Goal: Check status: Check status

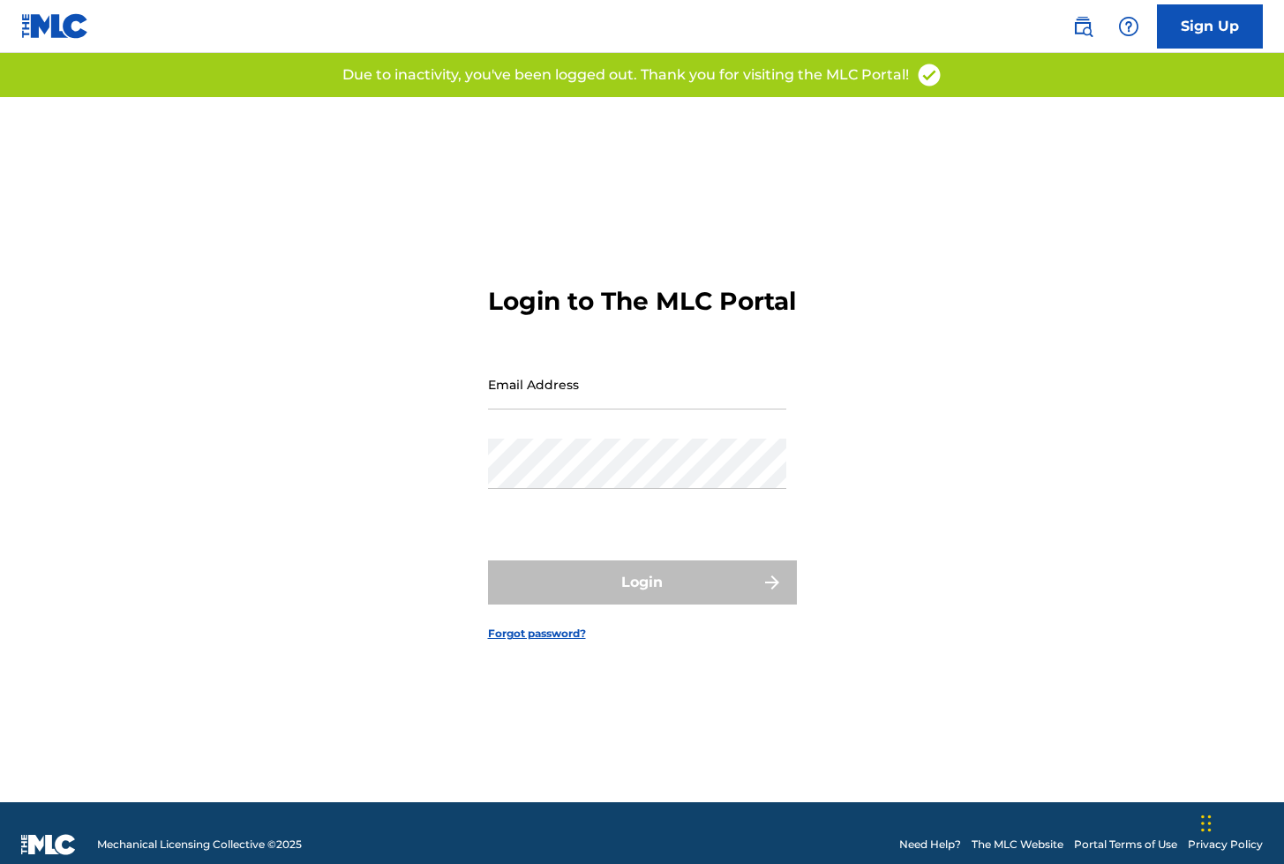
click at [545, 398] on input "Email Address" at bounding box center [637, 384] width 298 height 50
type input "[EMAIL_ADDRESS][DOMAIN_NAME]"
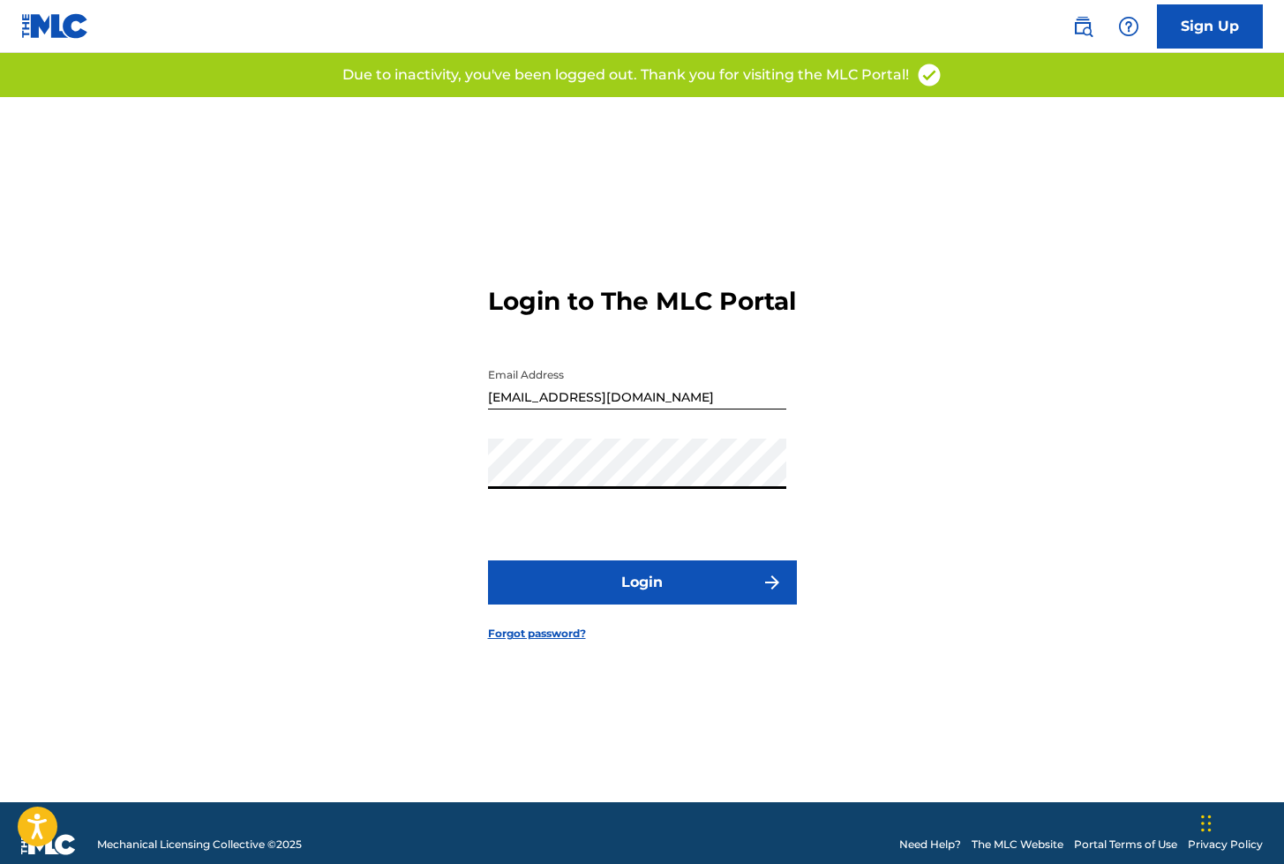
click at [609, 597] on button "Login" at bounding box center [642, 582] width 309 height 44
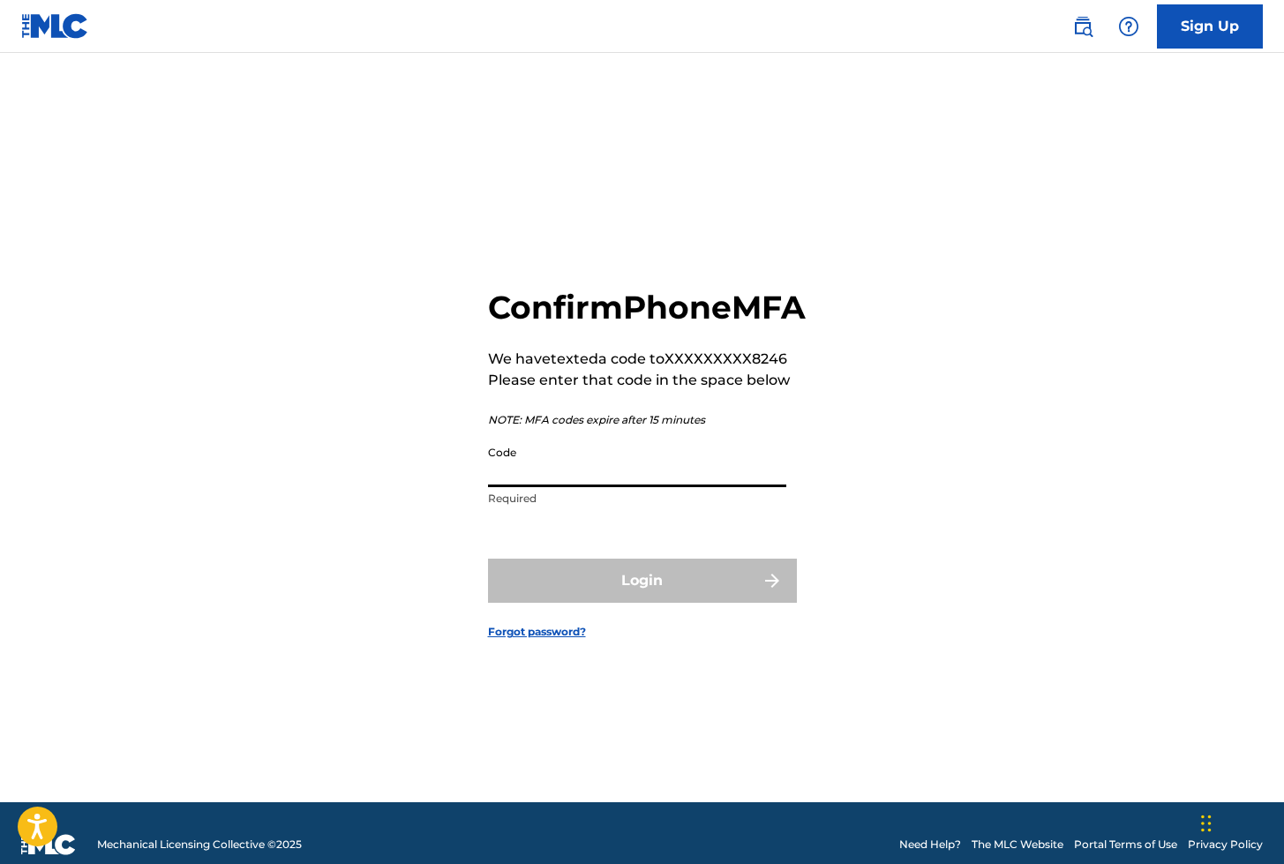
click at [545, 487] on input "Code" at bounding box center [637, 462] width 298 height 50
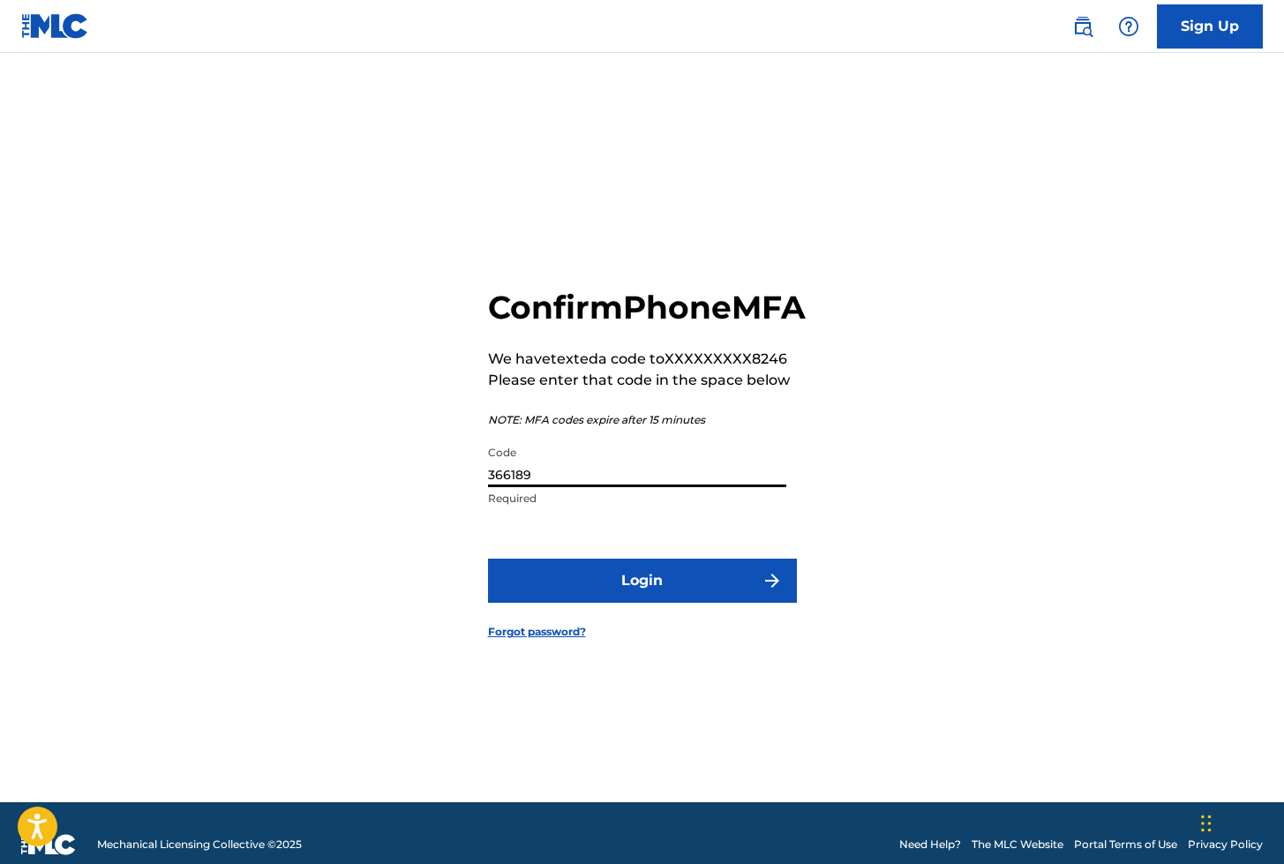
type input "366189"
click at [627, 595] on button "Login" at bounding box center [642, 581] width 309 height 44
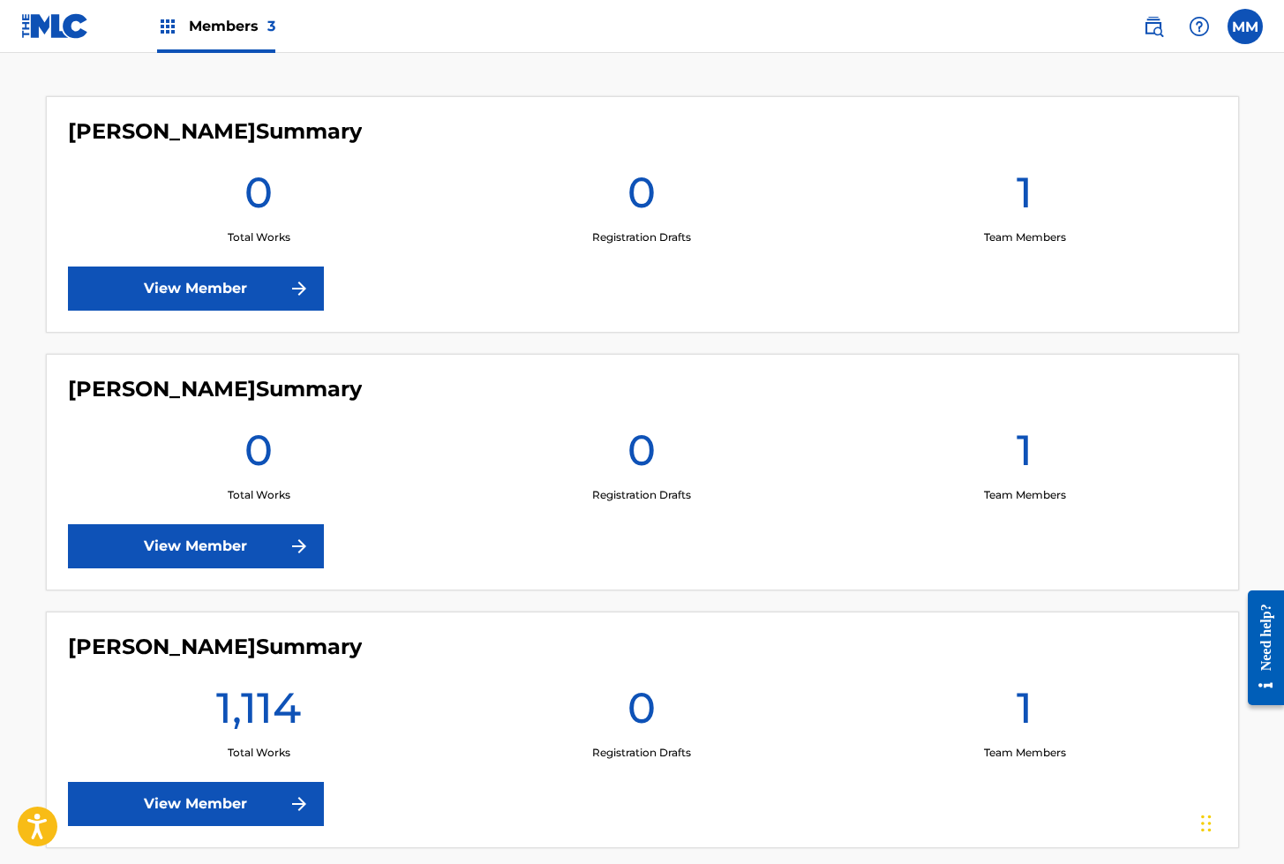
scroll to position [555, 0]
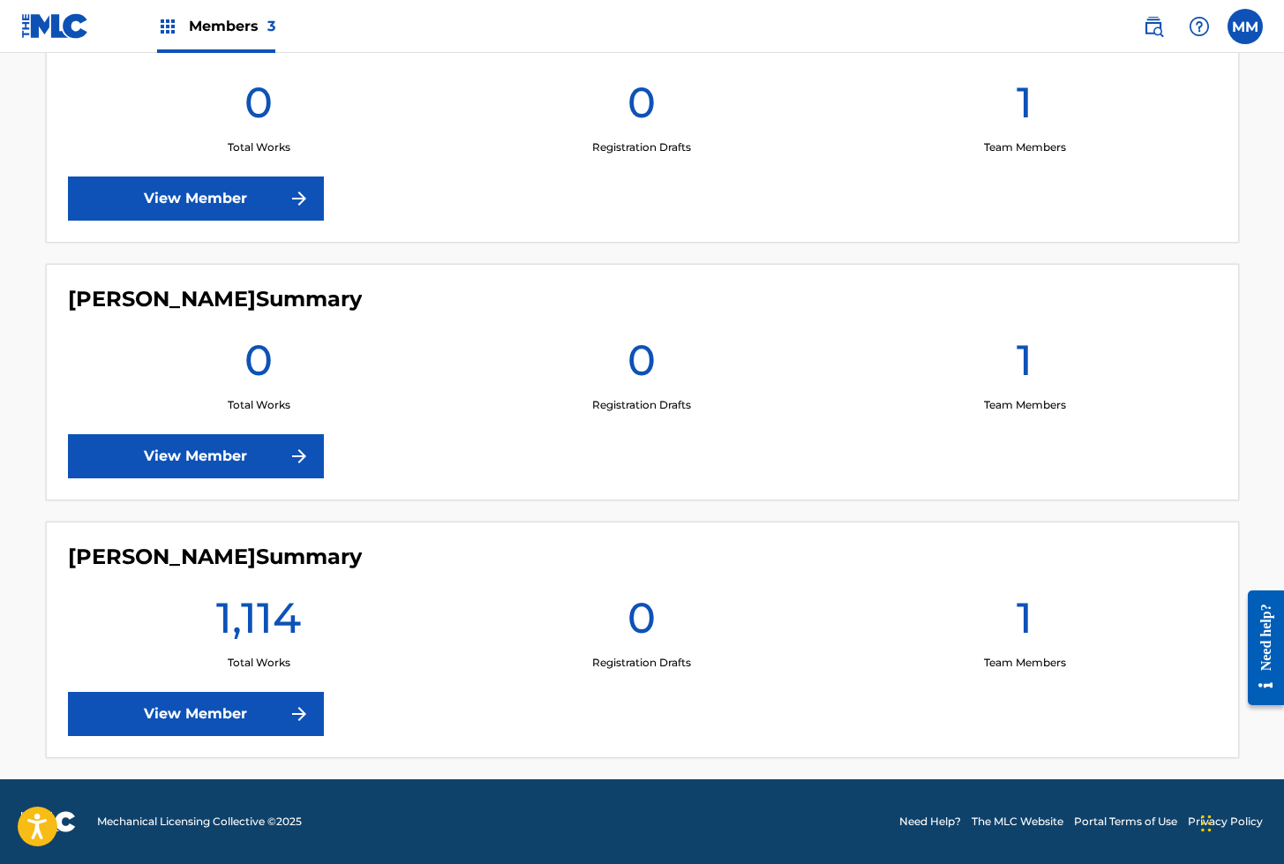
click at [223, 718] on link "View Member" at bounding box center [196, 714] width 256 height 44
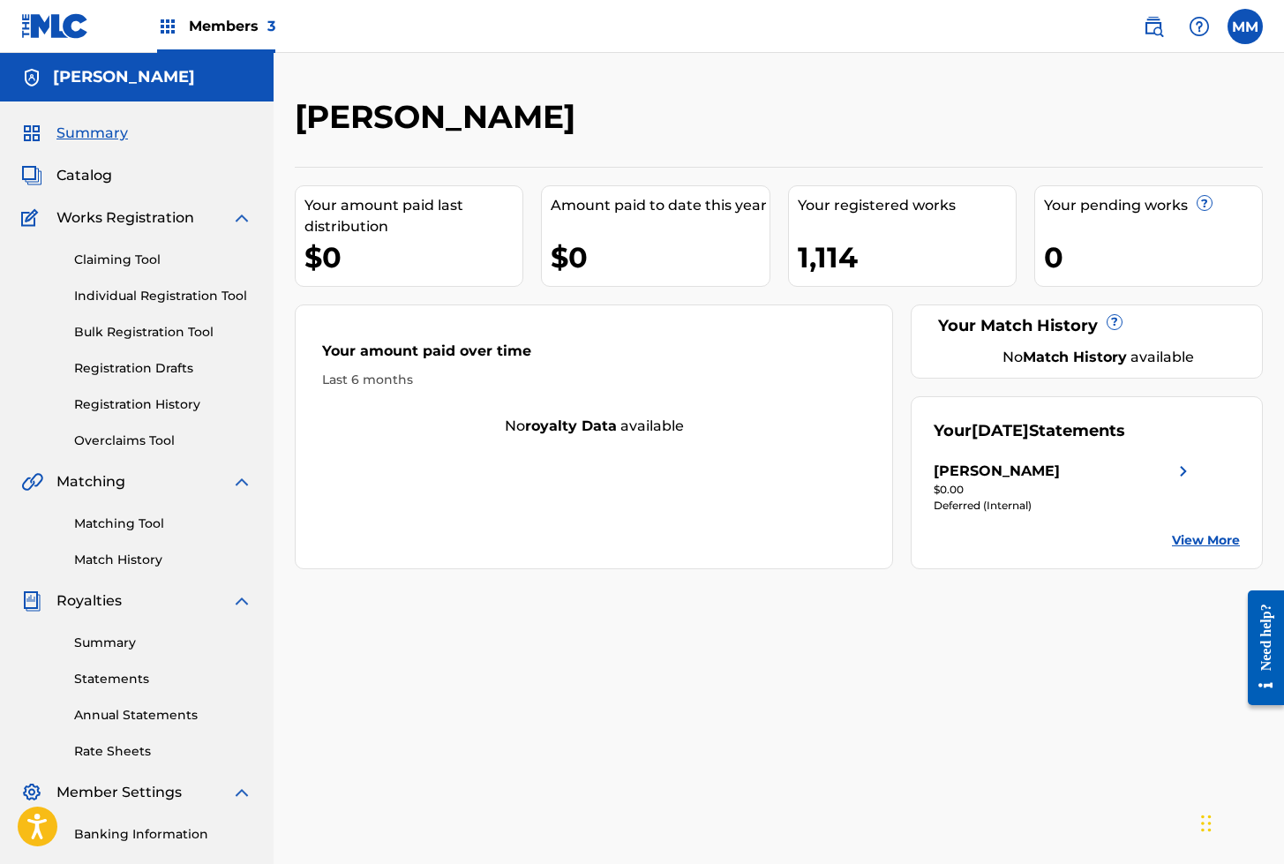
click at [149, 292] on link "Individual Registration Tool" at bounding box center [163, 296] width 178 height 19
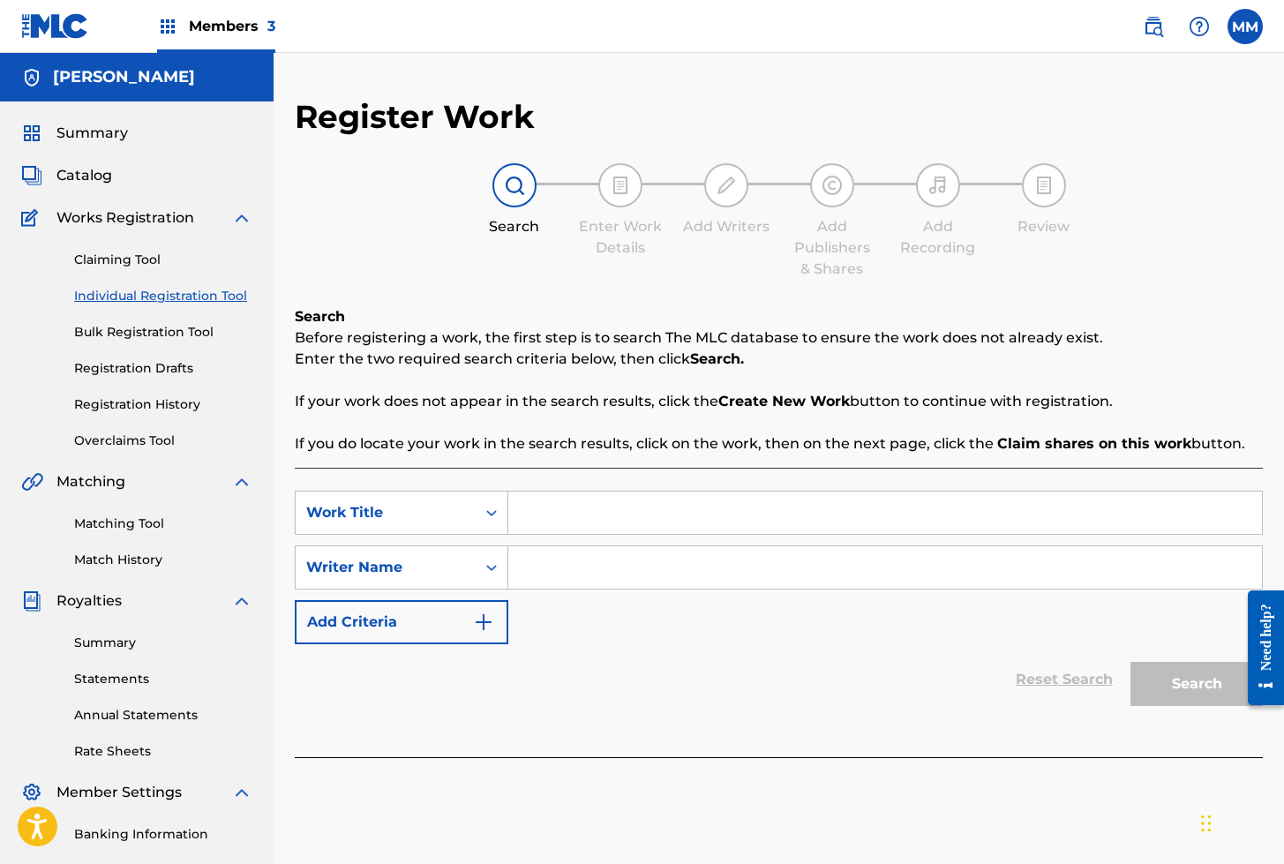
click at [135, 408] on link "Registration History" at bounding box center [163, 404] width 178 height 19
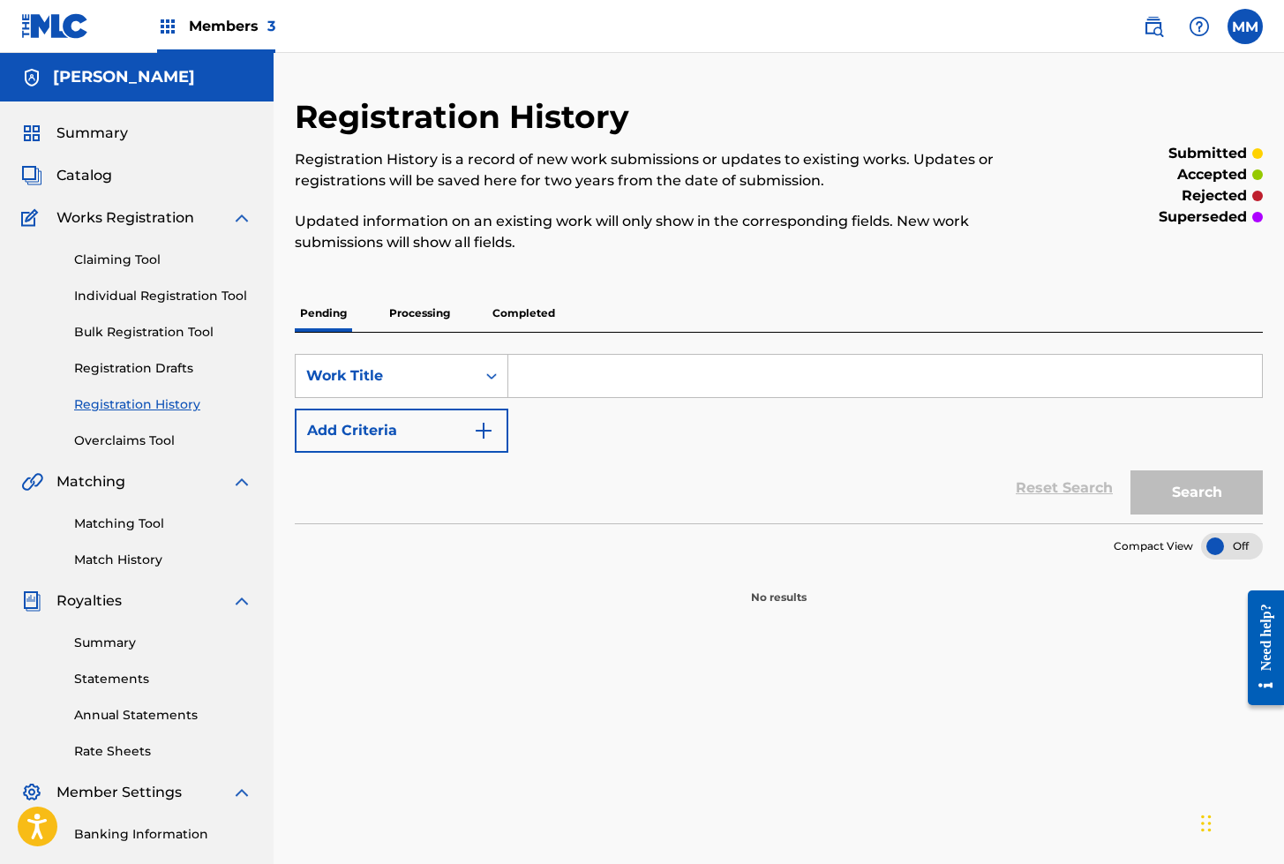
click at [426, 307] on p "Processing" at bounding box center [419, 313] width 71 height 37
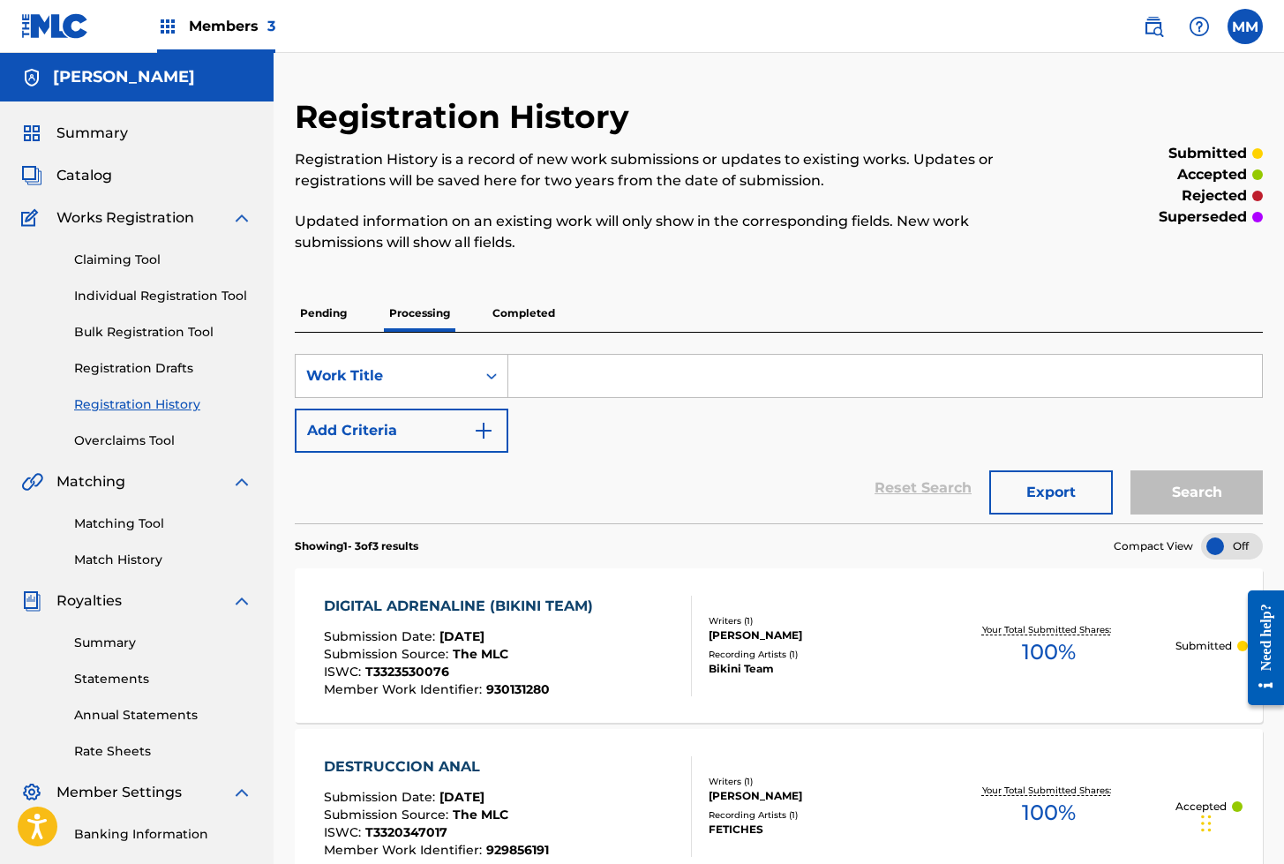
click at [516, 311] on p "Completed" at bounding box center [523, 313] width 73 height 37
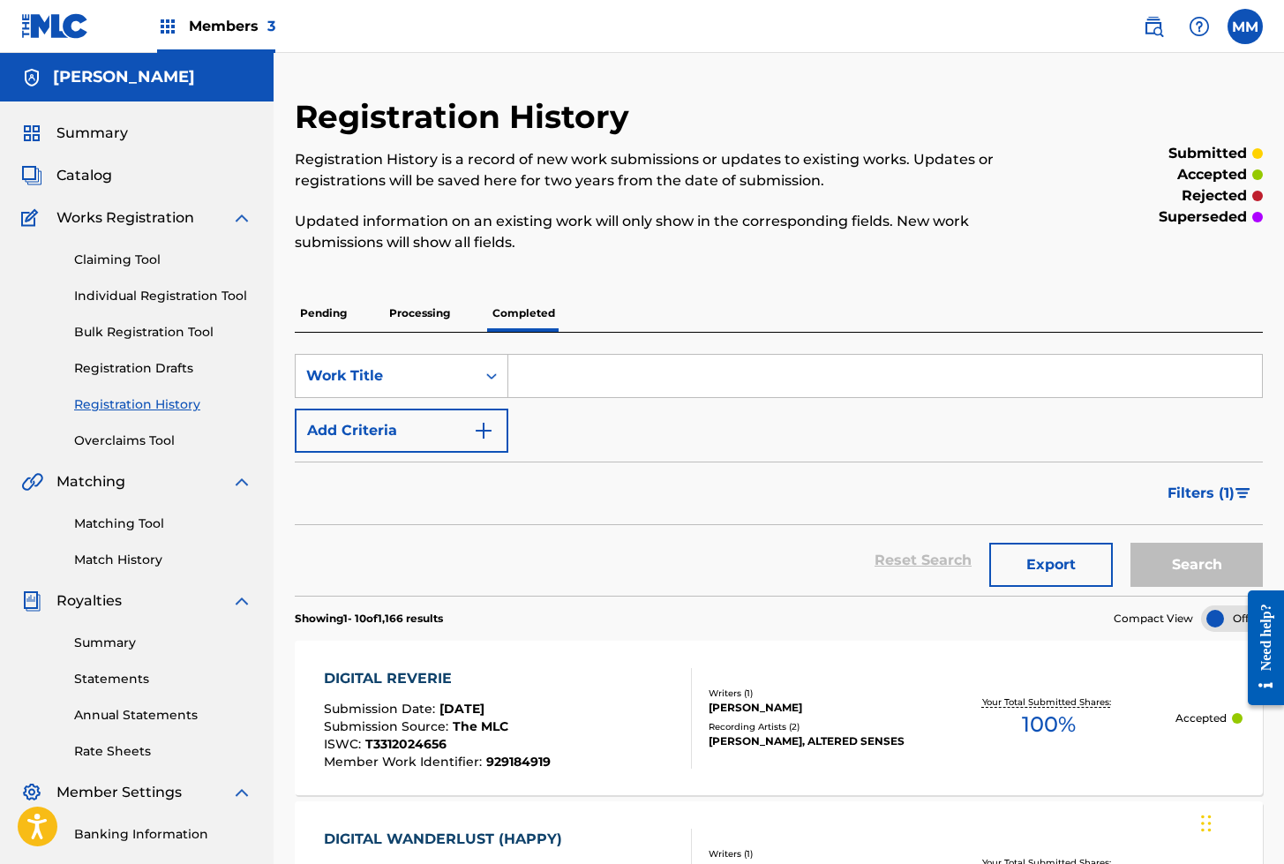
click at [417, 318] on p "Processing" at bounding box center [419, 313] width 71 height 37
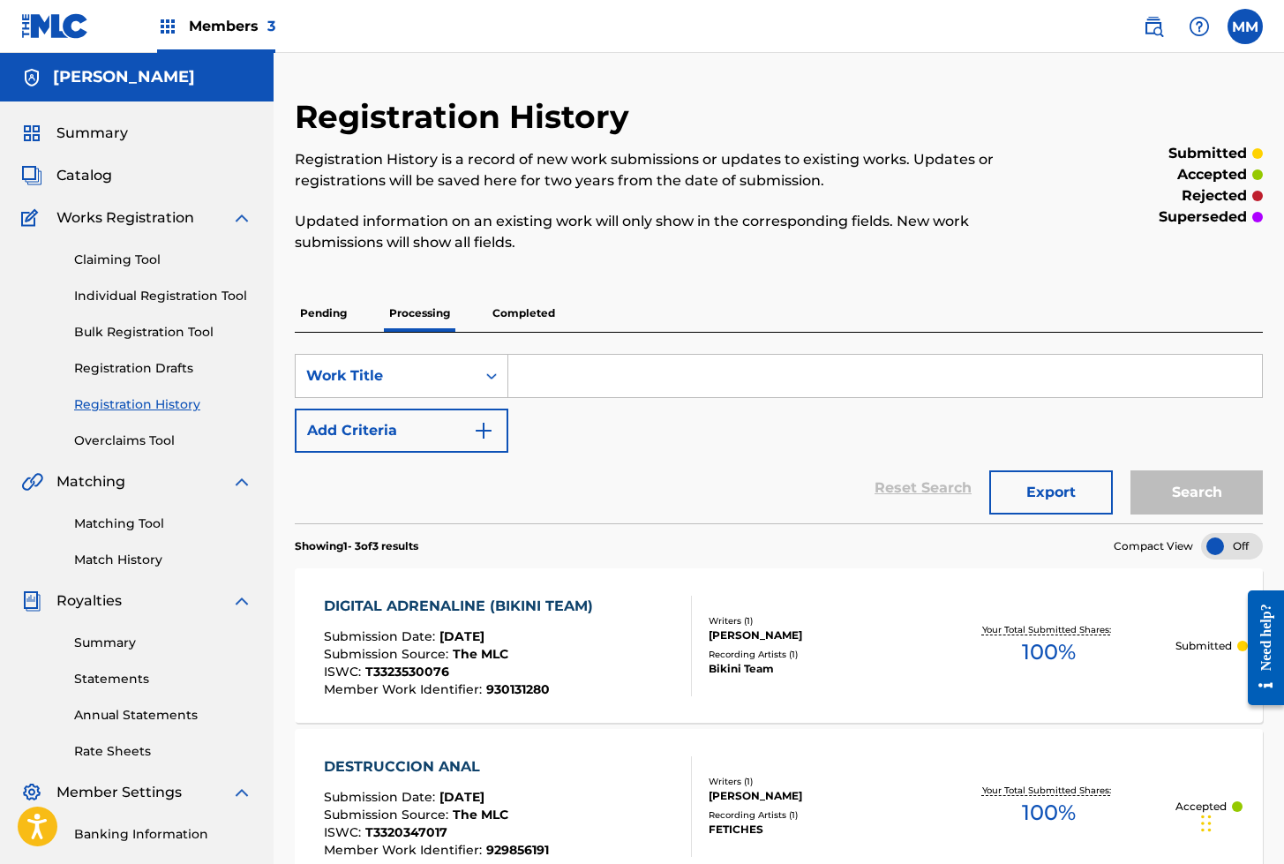
click at [123, 255] on link "Claiming Tool" at bounding box center [163, 260] width 178 height 19
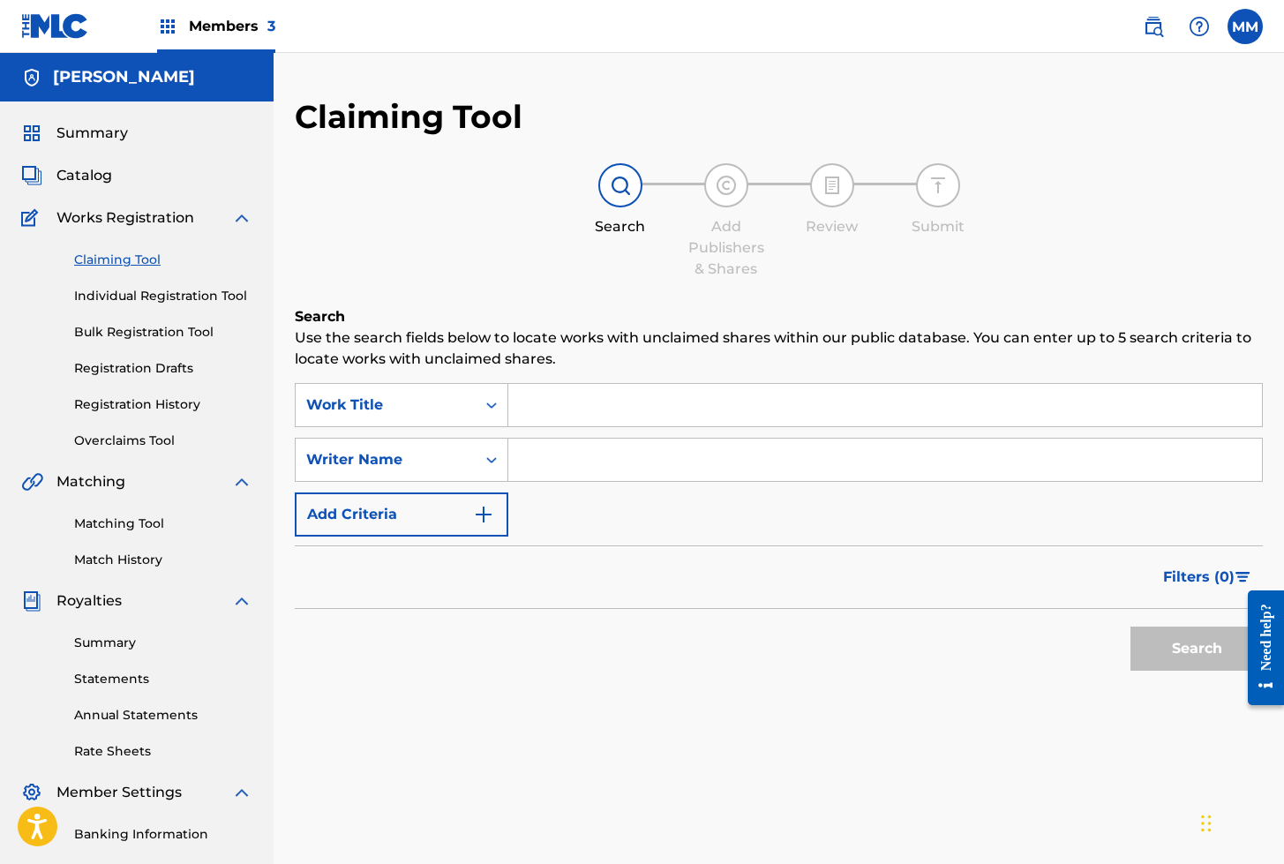
click at [97, 131] on span "Summary" at bounding box center [91, 133] width 71 height 21
